Goal: Task Accomplishment & Management: Manage account settings

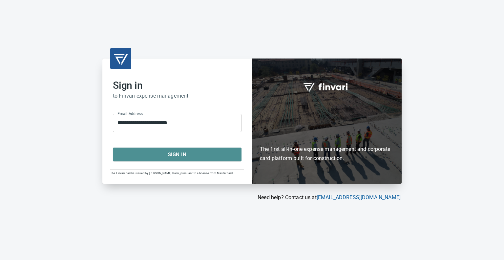
click at [160, 155] on span "Sign In" at bounding box center [177, 154] width 114 height 9
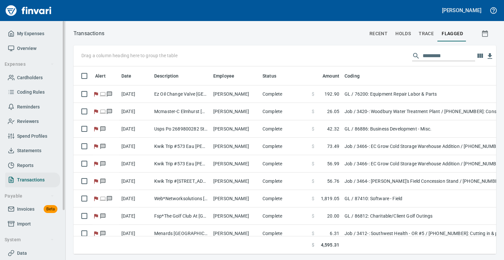
scroll to position [177, 413]
click at [19, 149] on span "Statements" at bounding box center [29, 150] width 24 height 8
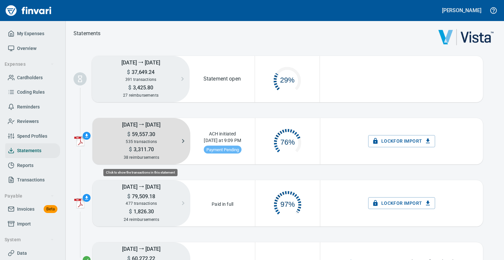
scroll to position [33, 59]
click at [135, 132] on span "59,557.30" at bounding box center [142, 134] width 25 height 6
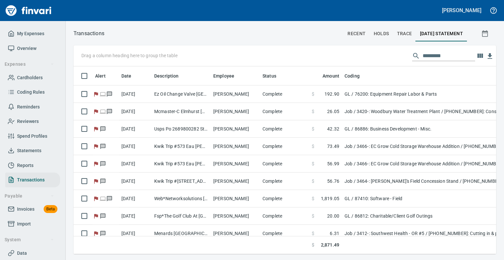
scroll to position [177, 413]
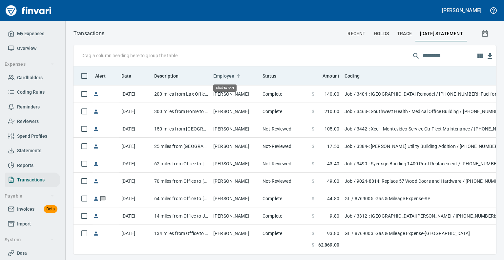
click at [230, 74] on span "Employee" at bounding box center [223, 76] width 21 height 8
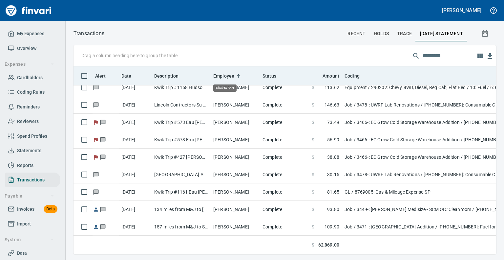
scroll to position [0, 0]
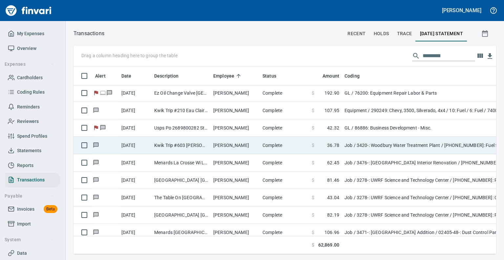
click at [190, 147] on td "Kwik Trip #603 [PERSON_NAME] WI" at bounding box center [181, 145] width 59 height 17
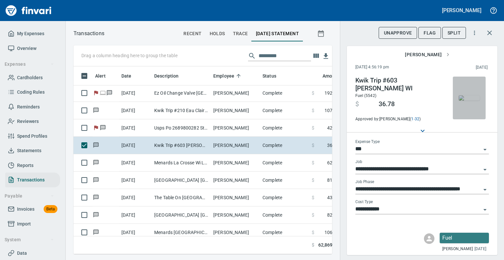
click at [460, 95] on img "button" at bounding box center [469, 97] width 21 height 5
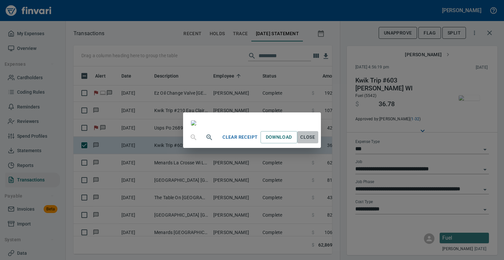
click at [316, 141] on span "Close" at bounding box center [308, 137] width 16 height 8
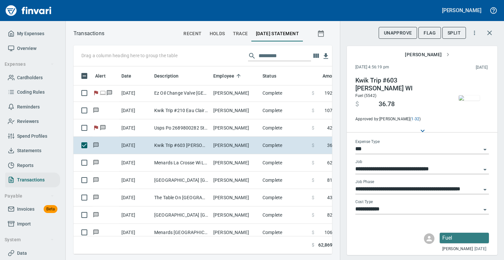
click at [334, 243] on div "Drag a column heading here to group the table Alert Date Description Employee S…" at bounding box center [285, 149] width 439 height 208
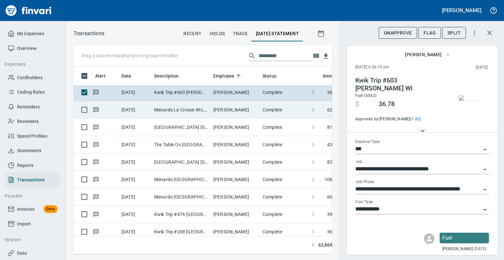
click at [180, 107] on td "Menards La Crosse Wi La Crosse [GEOGRAPHIC_DATA]" at bounding box center [181, 109] width 59 height 17
type input "**********"
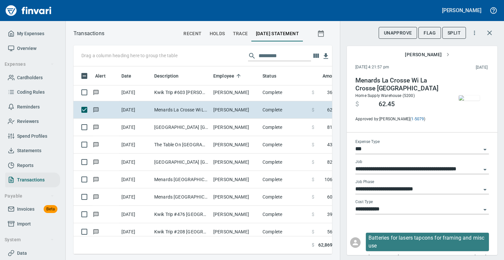
click at [469, 95] on img "button" at bounding box center [469, 97] width 21 height 5
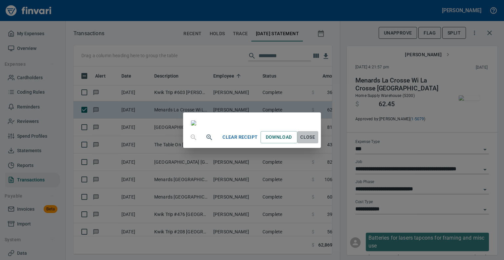
click at [316, 141] on span "Close" at bounding box center [308, 137] width 16 height 8
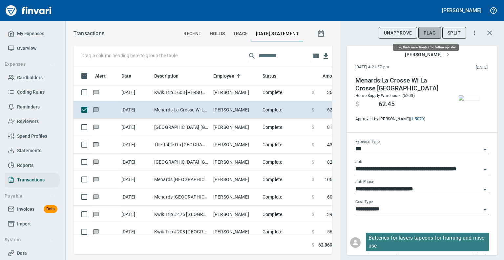
click at [428, 33] on span "Flag" at bounding box center [430, 33] width 12 height 8
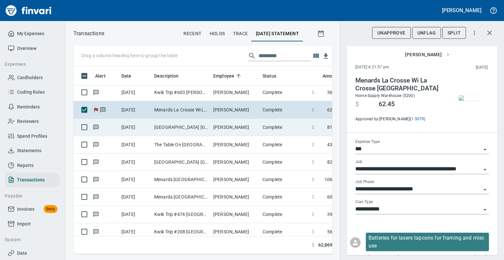
click at [177, 126] on td "[GEOGRAPHIC_DATA] [GEOGRAPHIC_DATA]" at bounding box center [181, 127] width 59 height 17
type input "**********"
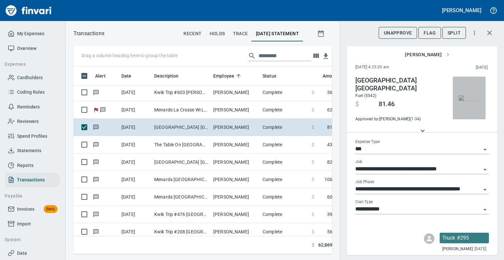
click at [467, 100] on img "button" at bounding box center [469, 97] width 21 height 5
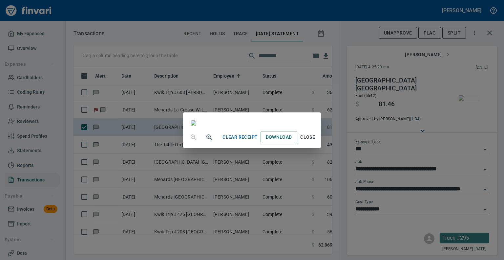
scroll to position [63, 0]
click at [316, 141] on span "Close" at bounding box center [308, 137] width 16 height 8
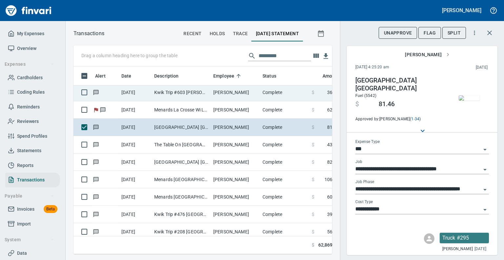
scroll to position [177, 249]
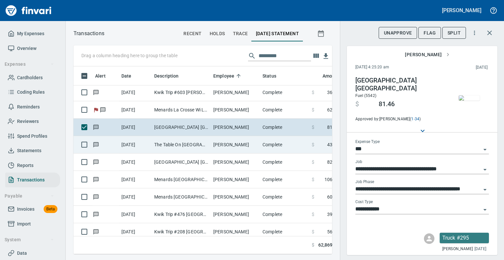
click at [143, 145] on td "[DATE]" at bounding box center [135, 144] width 33 height 17
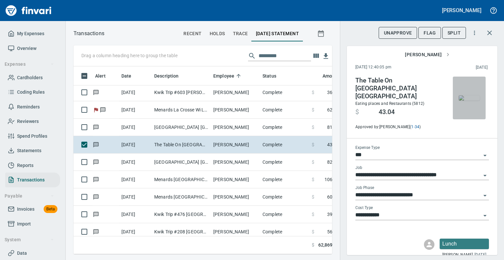
click at [464, 99] on img "button" at bounding box center [469, 97] width 21 height 5
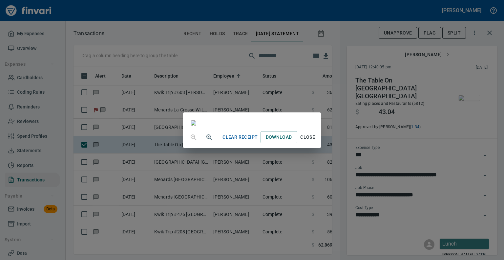
scroll to position [81, 0]
click at [316, 141] on span "Close" at bounding box center [308, 137] width 16 height 8
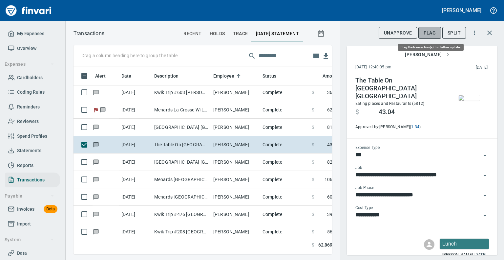
click at [432, 33] on span "Flag" at bounding box center [430, 33] width 12 height 8
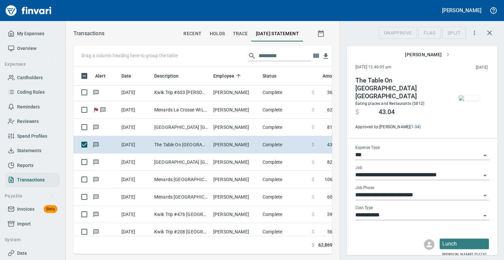
scroll to position [177, 249]
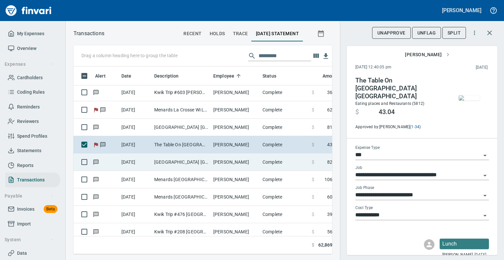
click at [151, 162] on td "[DATE]" at bounding box center [135, 161] width 33 height 17
type input "**********"
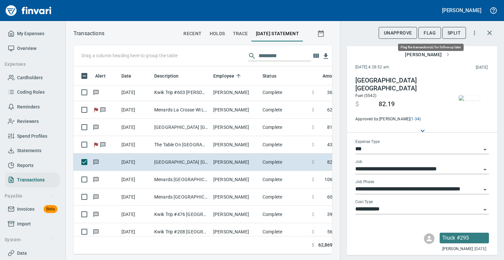
click at [424, 31] on span "Flag" at bounding box center [430, 33] width 12 height 8
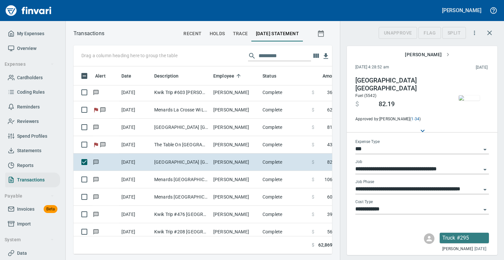
scroll to position [177, 249]
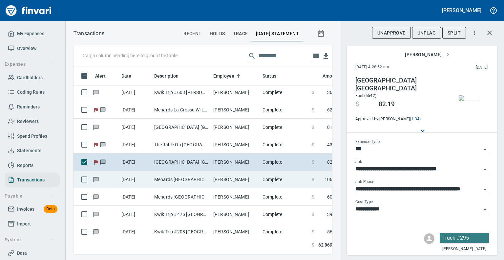
click at [186, 178] on td "Menards [GEOGRAPHIC_DATA] [GEOGRAPHIC_DATA]" at bounding box center [181, 179] width 59 height 17
type input "**********"
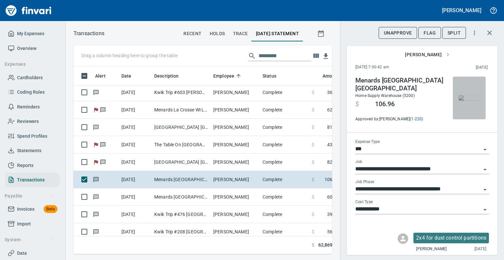
click at [460, 100] on img "button" at bounding box center [469, 97] width 21 height 5
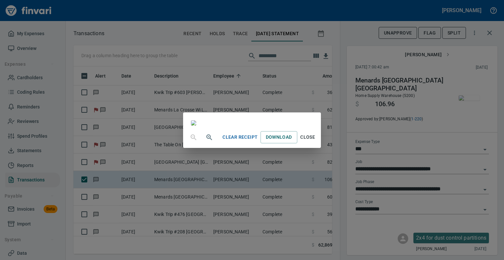
scroll to position [82, 0]
click at [316, 141] on span "Close" at bounding box center [308, 137] width 16 height 8
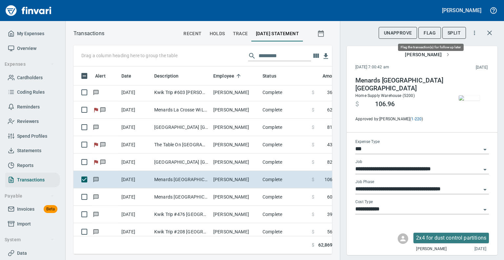
click at [425, 32] on span "Flag" at bounding box center [430, 33] width 12 height 8
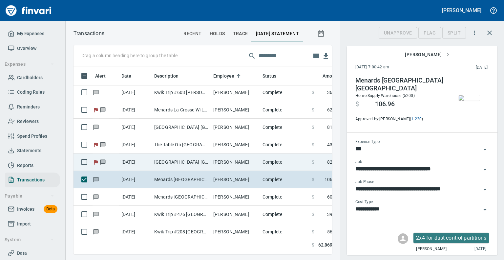
scroll to position [177, 249]
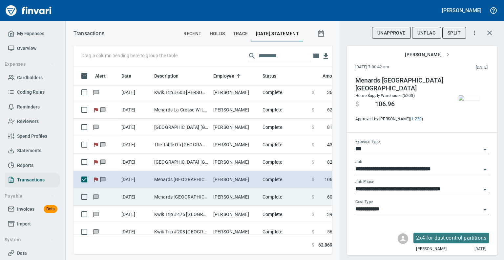
click at [157, 201] on td "Menards [GEOGRAPHIC_DATA] [GEOGRAPHIC_DATA]" at bounding box center [181, 196] width 59 height 17
type input "**********"
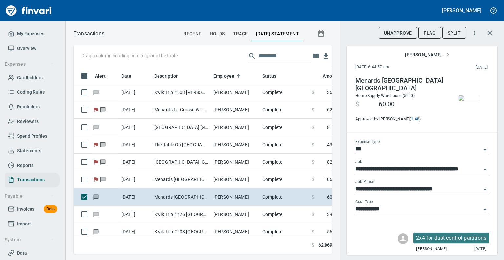
click at [465, 98] on img "button" at bounding box center [469, 97] width 21 height 5
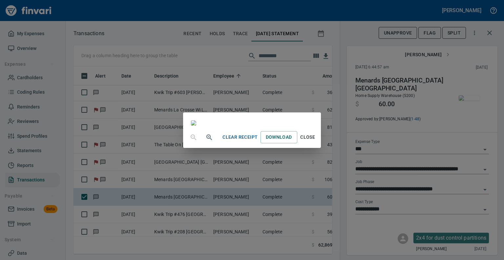
scroll to position [126, 0]
click at [316, 141] on span "Close" at bounding box center [308, 137] width 16 height 8
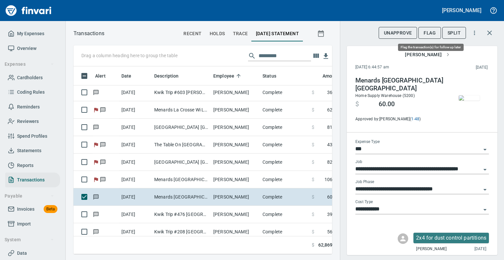
click at [427, 30] on span "Flag" at bounding box center [430, 33] width 12 height 8
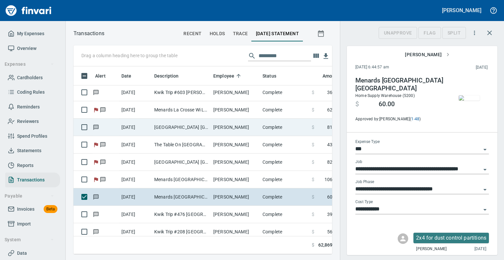
scroll to position [177, 249]
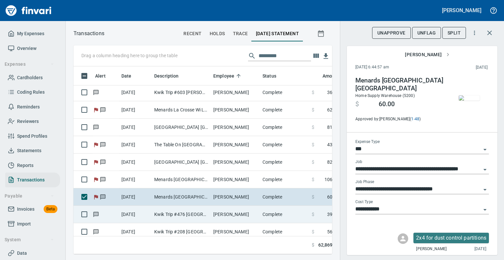
click at [161, 215] on td "Kwik Trip #476 [GEOGRAPHIC_DATA]" at bounding box center [181, 214] width 59 height 17
type input "**********"
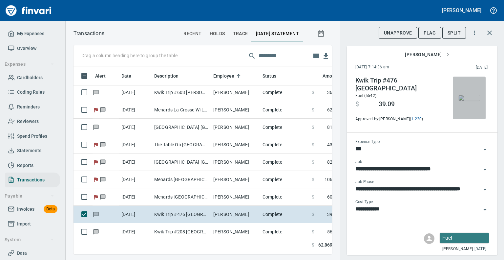
click at [463, 99] on img "button" at bounding box center [469, 97] width 21 height 5
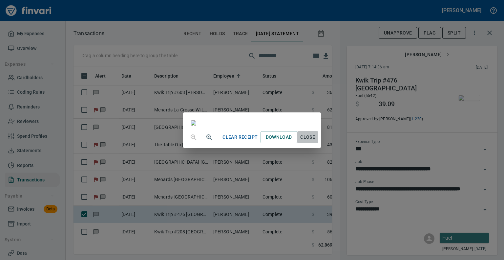
click at [316, 141] on span "Close" at bounding box center [308, 137] width 16 height 8
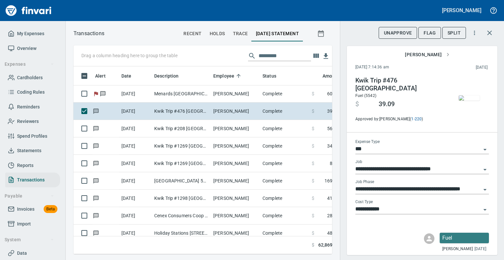
scroll to position [1195, 0]
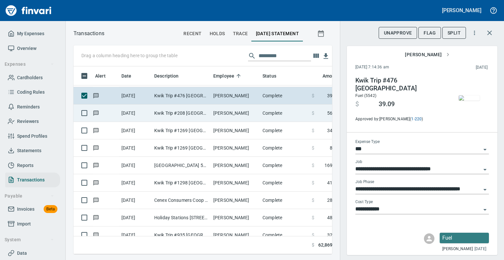
click at [231, 113] on td "[PERSON_NAME]" at bounding box center [235, 112] width 49 height 17
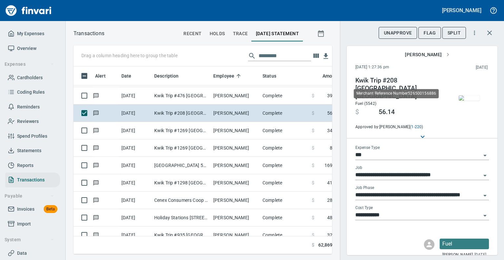
scroll to position [177, 249]
click at [472, 95] on img "button" at bounding box center [469, 97] width 21 height 5
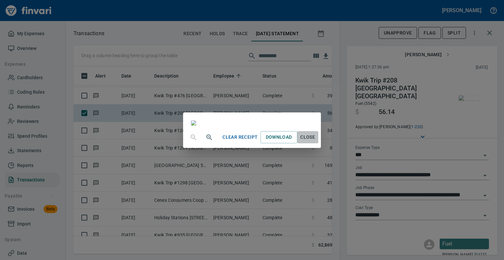
click at [316, 141] on span "Close" at bounding box center [308, 137] width 16 height 8
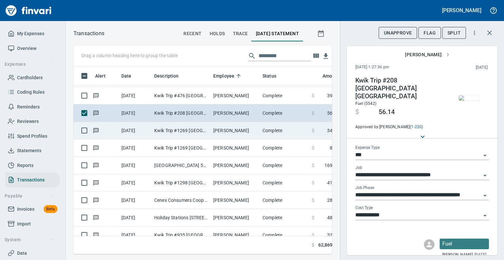
click at [205, 130] on td "Kwik Trip #1269 [GEOGRAPHIC_DATA] WI" at bounding box center [181, 130] width 59 height 17
type input "**********"
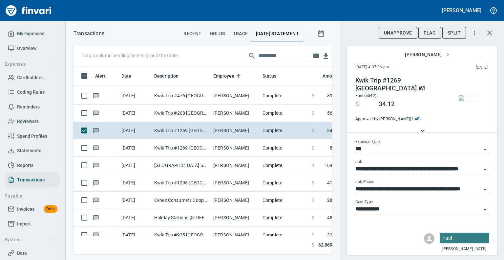
scroll to position [177, 249]
click at [459, 98] on img "button" at bounding box center [469, 97] width 21 height 5
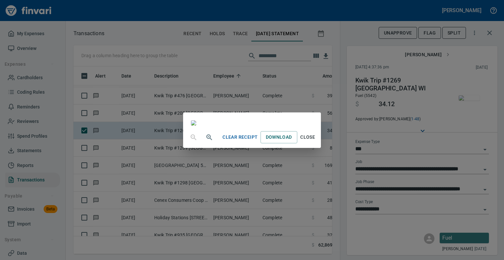
click at [316, 141] on span "Close" at bounding box center [308, 137] width 16 height 8
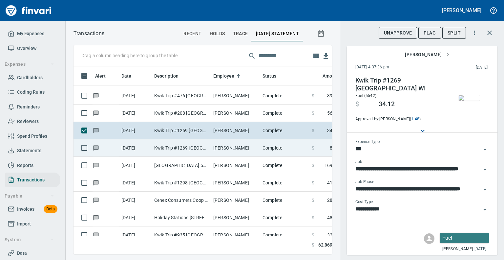
click at [172, 146] on td "Kwik Trip #1269 [GEOGRAPHIC_DATA] WI" at bounding box center [181, 147] width 59 height 17
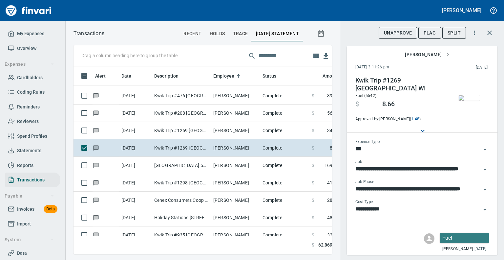
click at [470, 96] on img "button" at bounding box center [469, 97] width 21 height 5
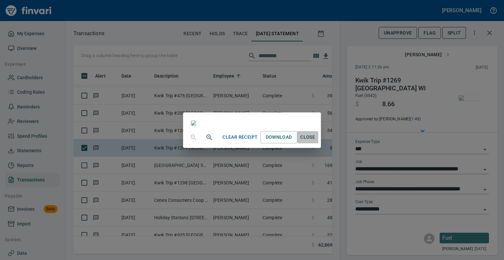
click at [316, 141] on span "Close" at bounding box center [308, 137] width 16 height 8
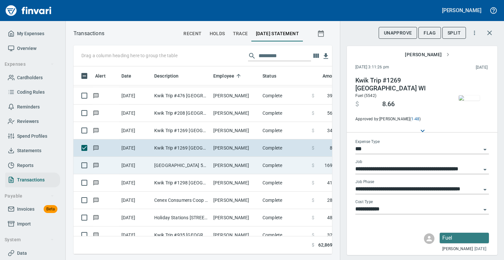
click at [207, 165] on td "[GEOGRAPHIC_DATA] 5200 [GEOGRAPHIC_DATA]" at bounding box center [181, 165] width 59 height 17
type input "**********"
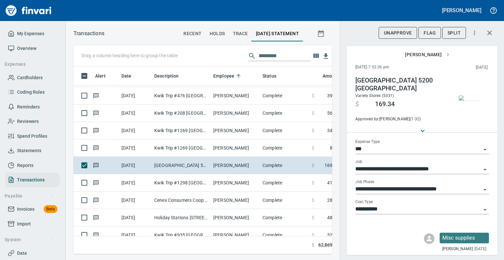
click at [472, 95] on img "button" at bounding box center [469, 97] width 21 height 5
click at [473, 95] on img "button" at bounding box center [469, 97] width 21 height 5
click at [432, 31] on span "Flag" at bounding box center [430, 33] width 12 height 8
